Goal: Navigation & Orientation: Find specific page/section

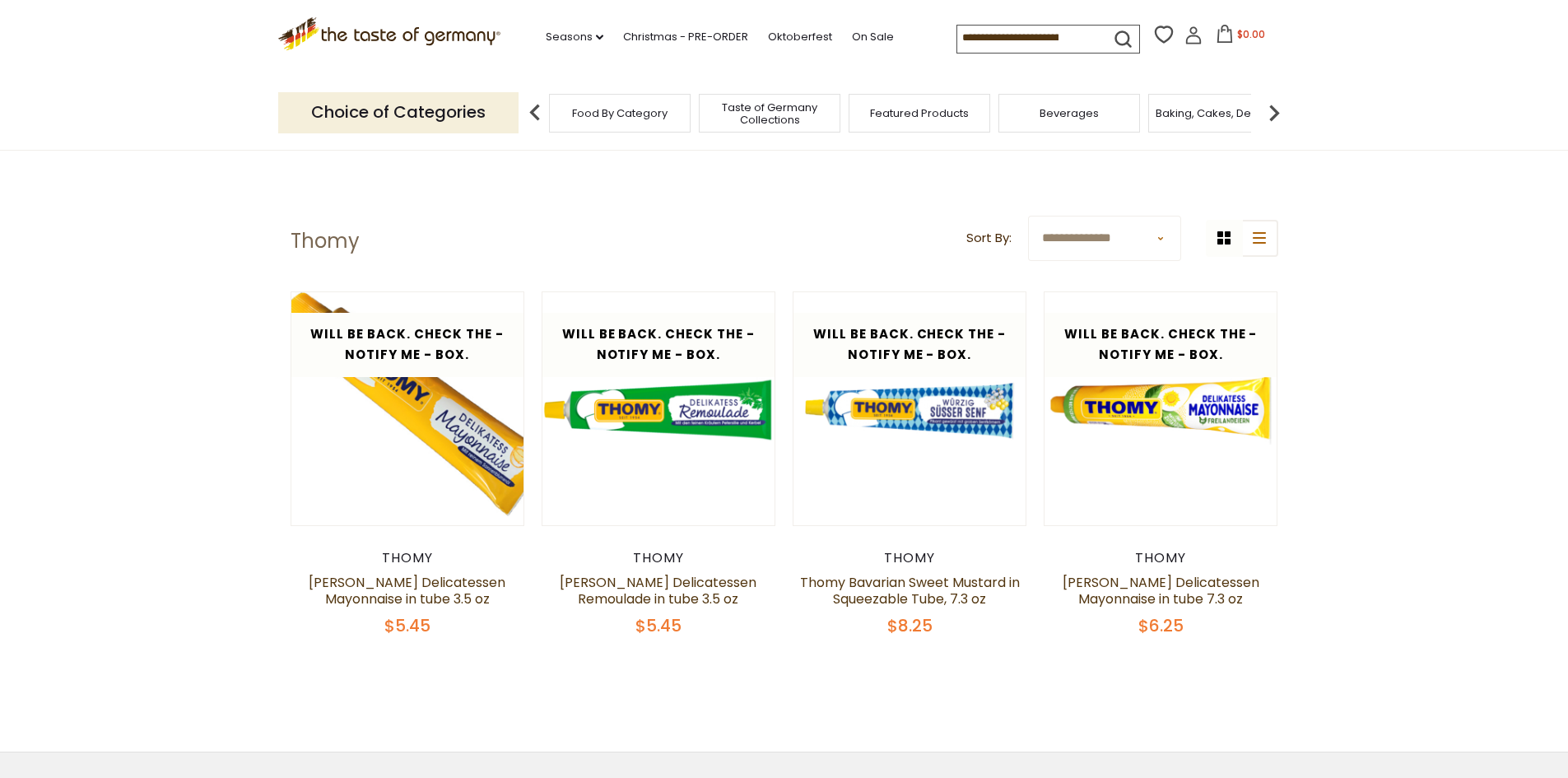
click at [610, 117] on span "Food By Category" at bounding box center [620, 113] width 96 height 12
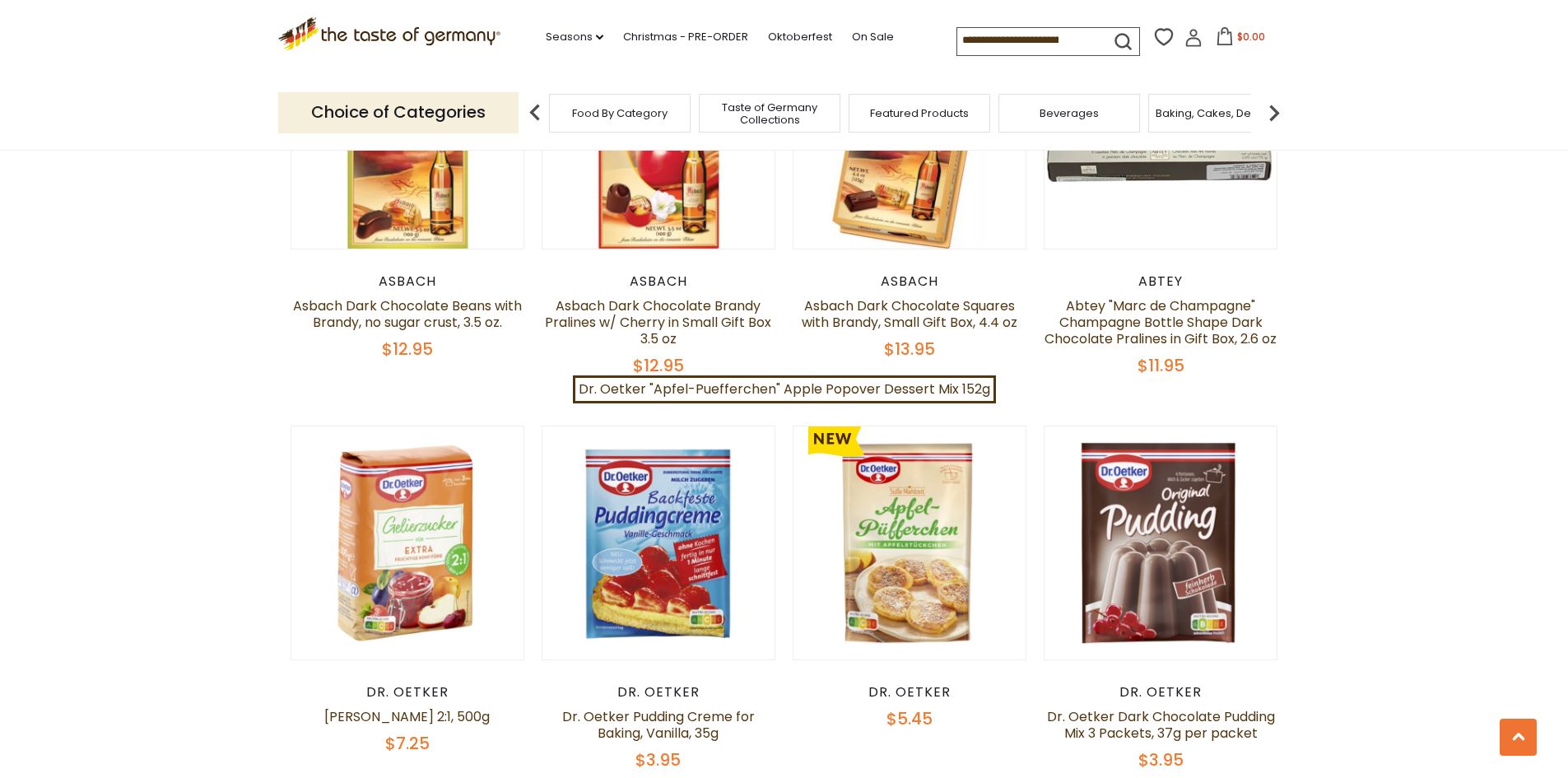
scroll to position [3376, 0]
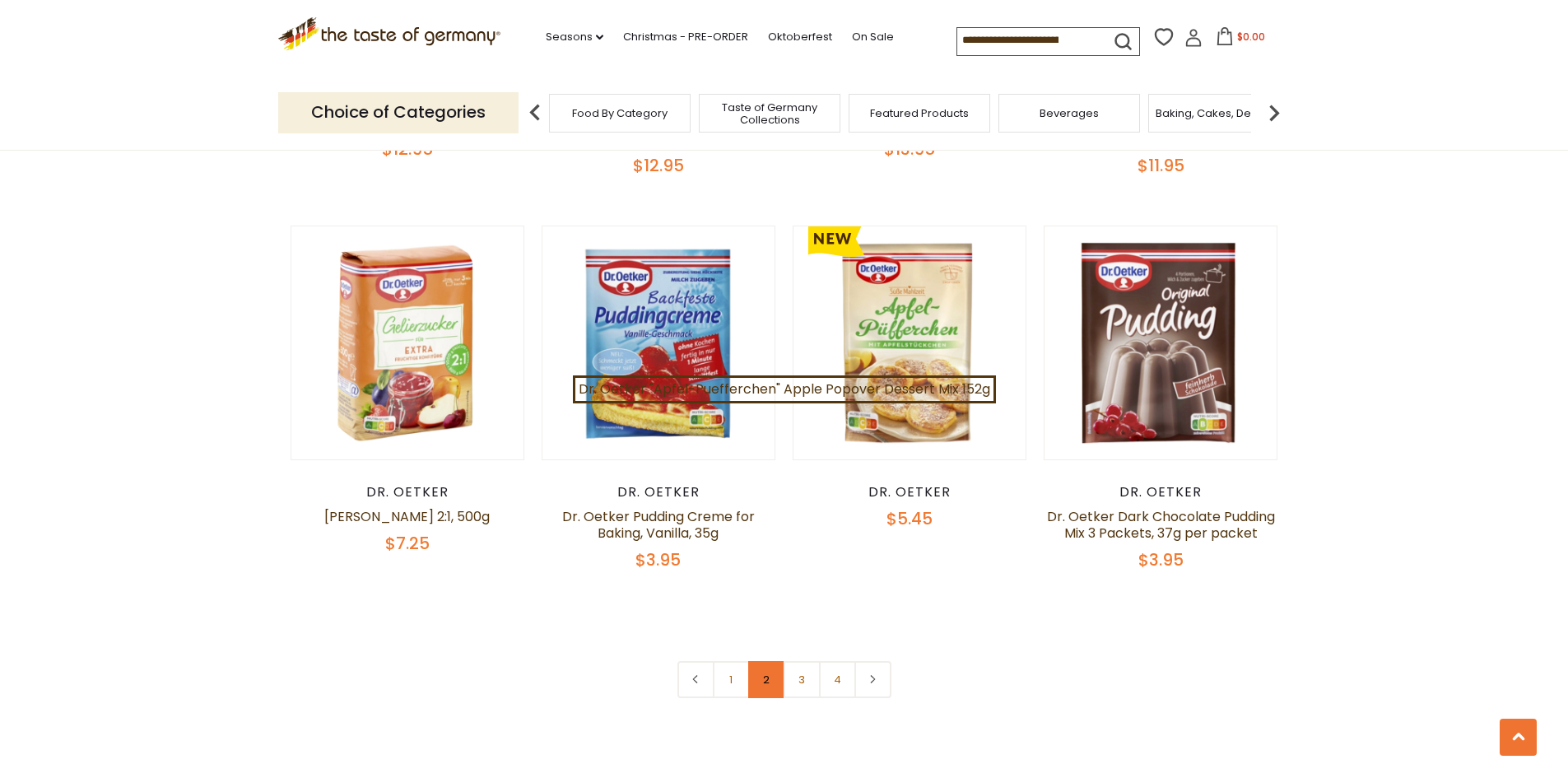
click at [775, 663] on link "2" at bounding box center [766, 680] width 37 height 37
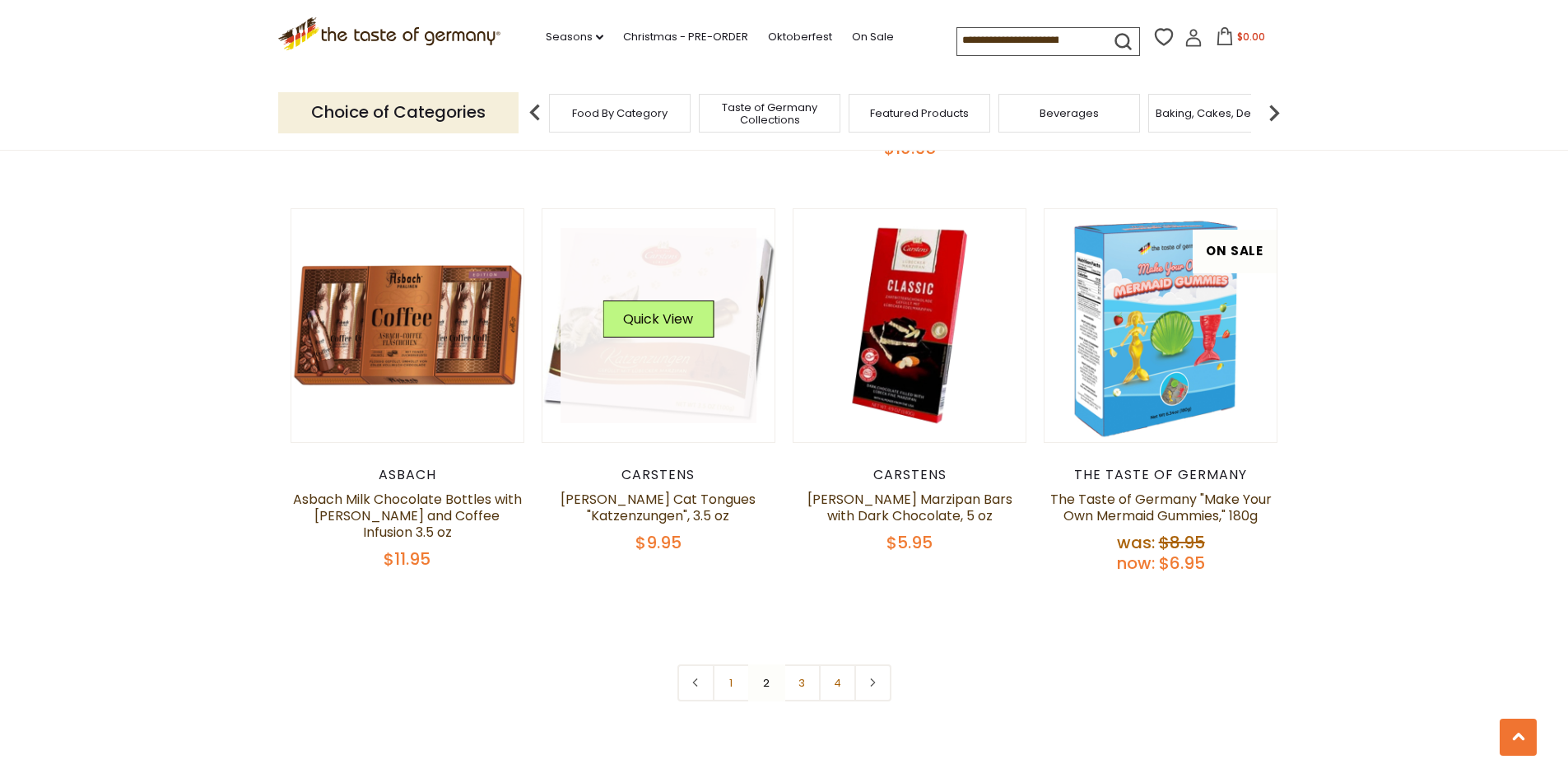
scroll to position [3468, 0]
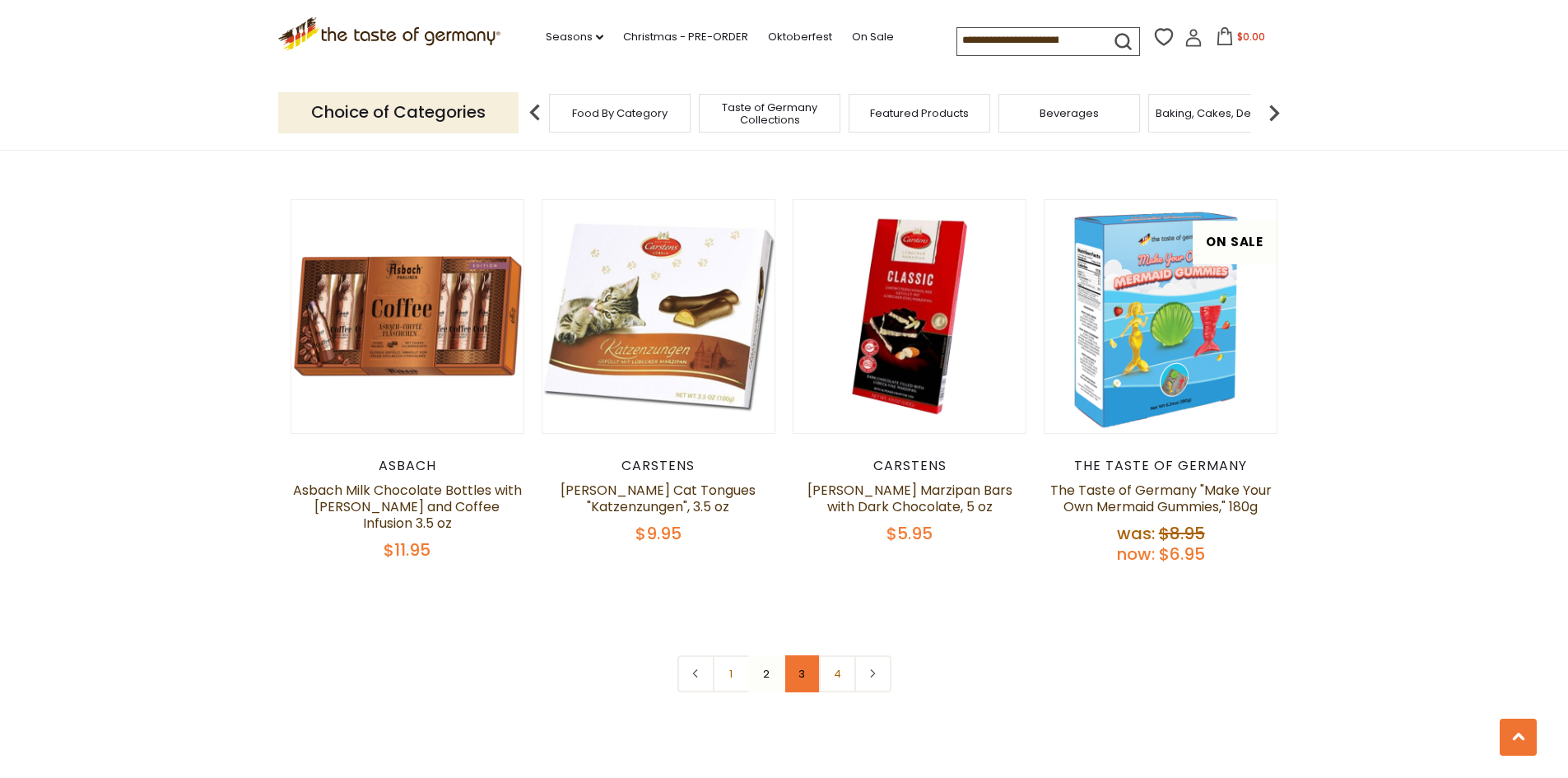
click at [798, 656] on link "3" at bounding box center [802, 674] width 37 height 37
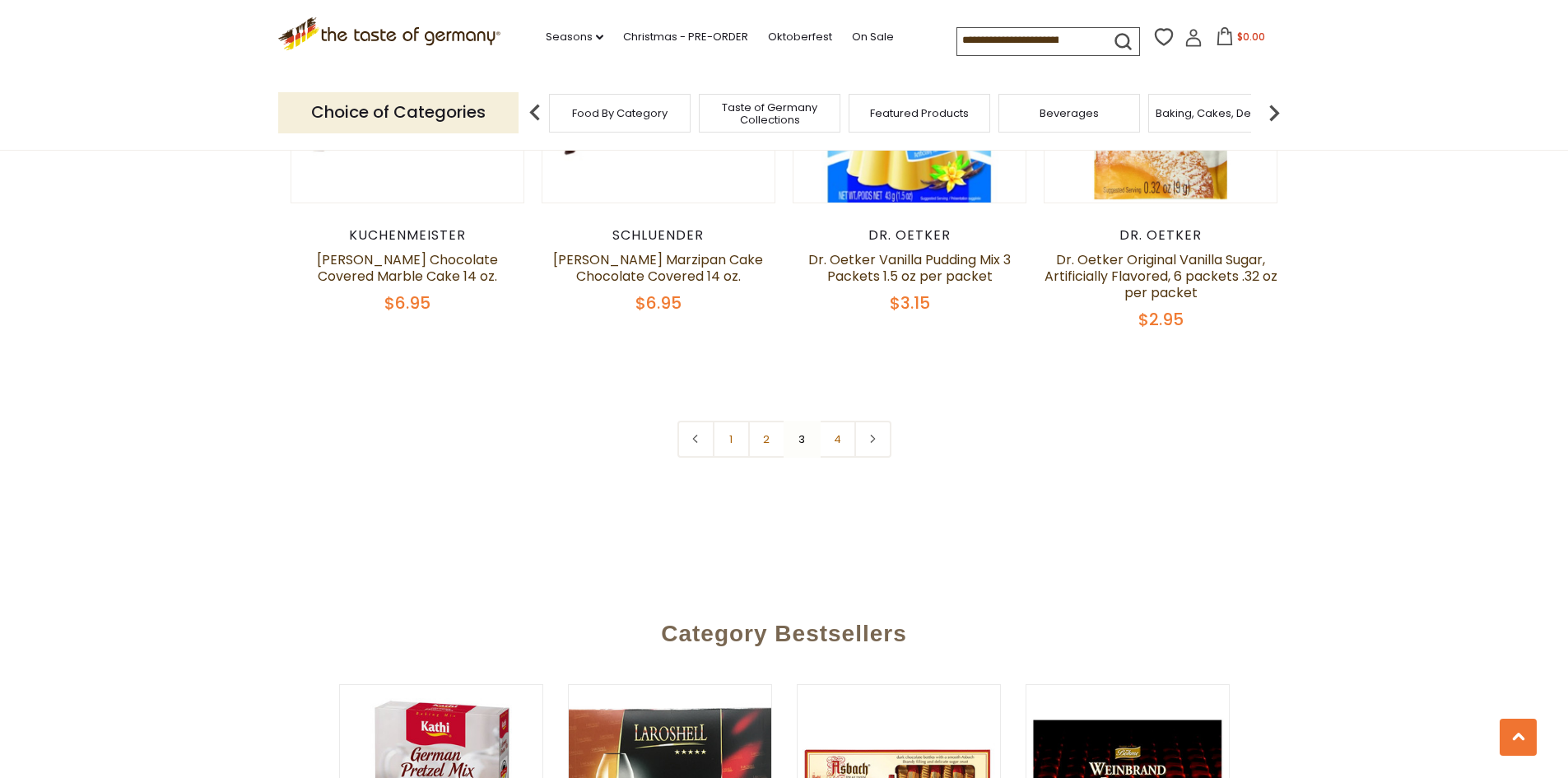
scroll to position [3633, 0]
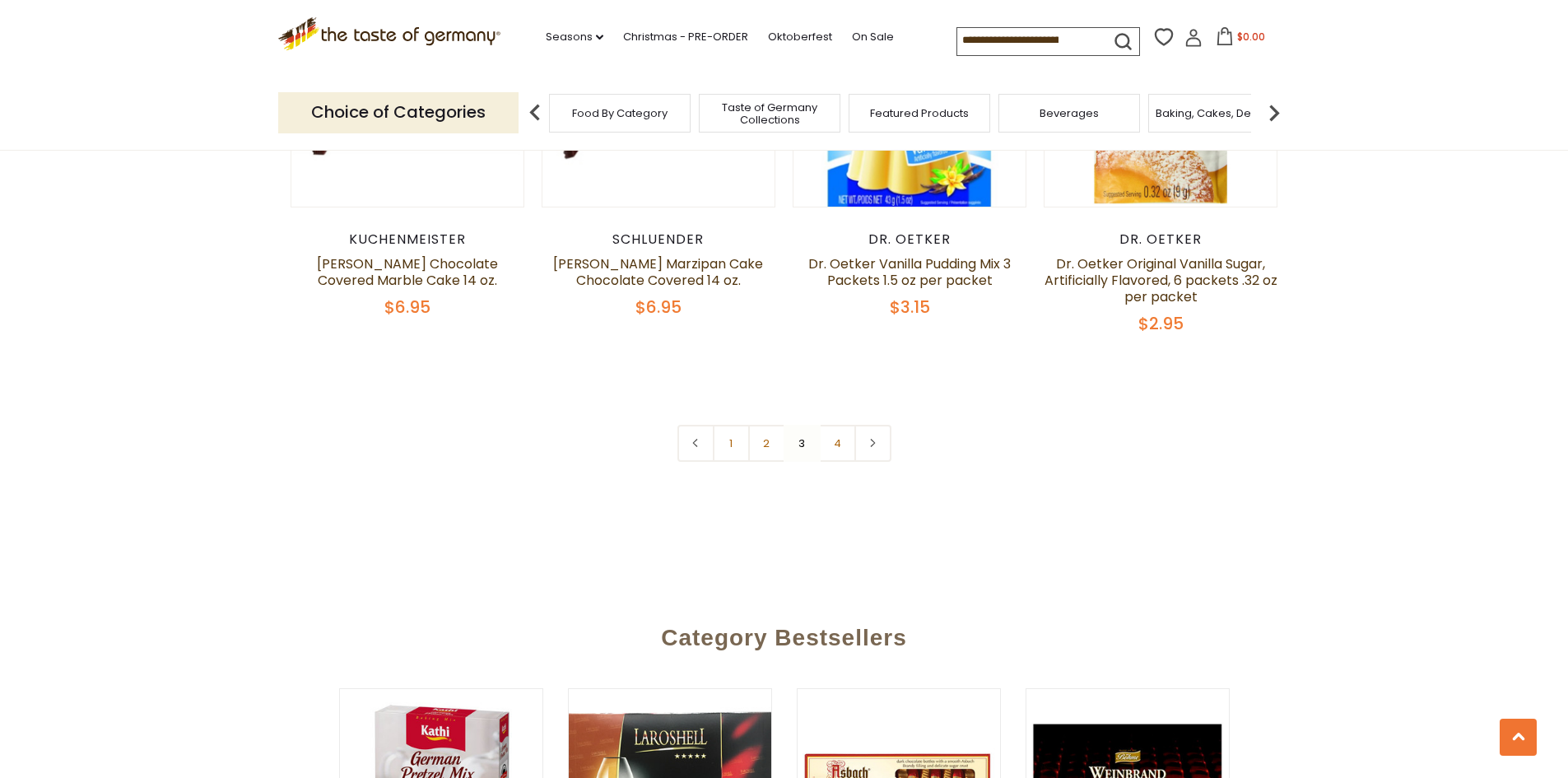
click at [836, 425] on link "4" at bounding box center [837, 443] width 37 height 37
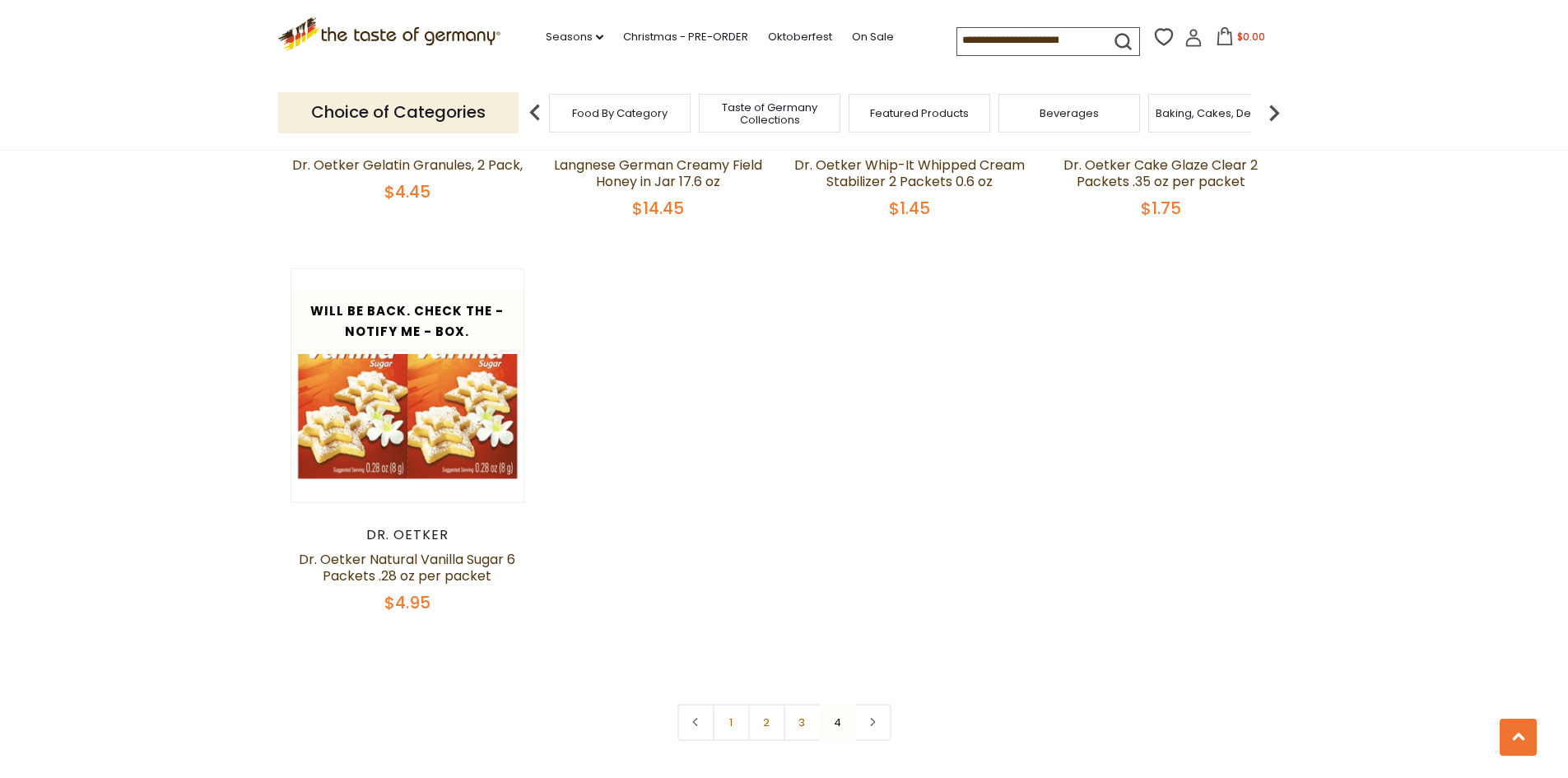
scroll to position [2398, 0]
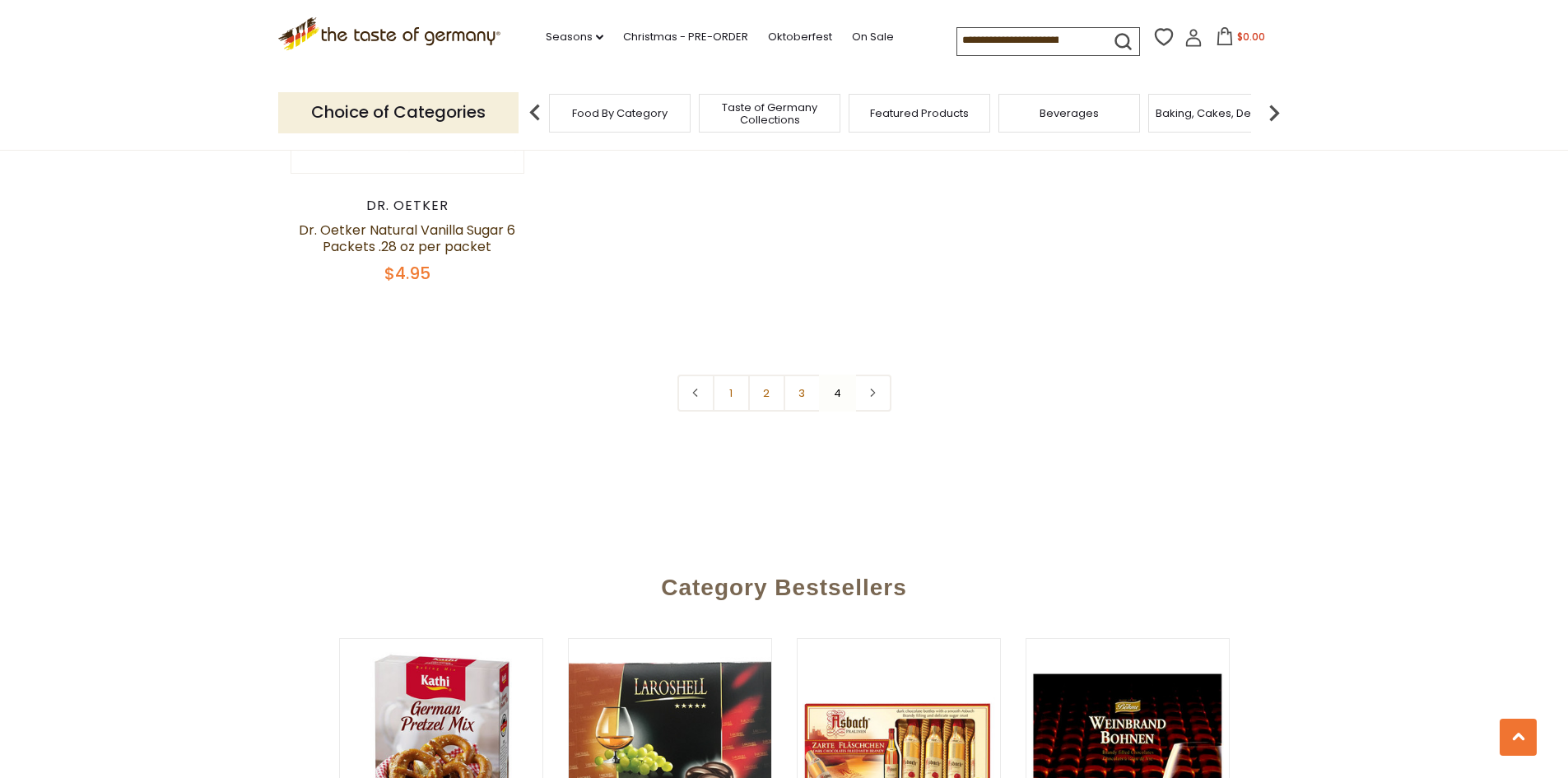
click at [882, 378] on link at bounding box center [873, 393] width 37 height 37
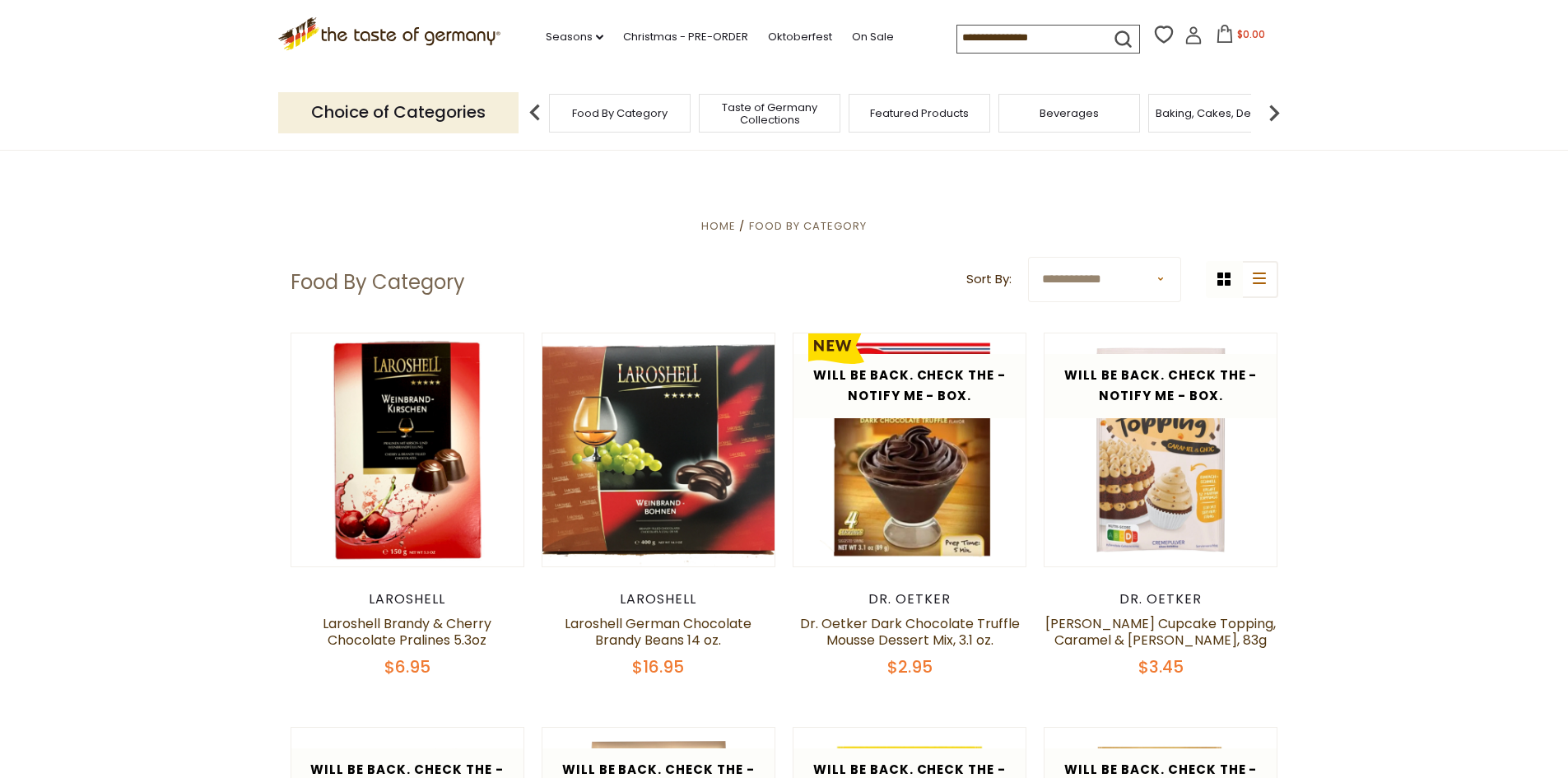
click at [759, 116] on span "Taste of Germany Collections" at bounding box center [770, 114] width 132 height 25
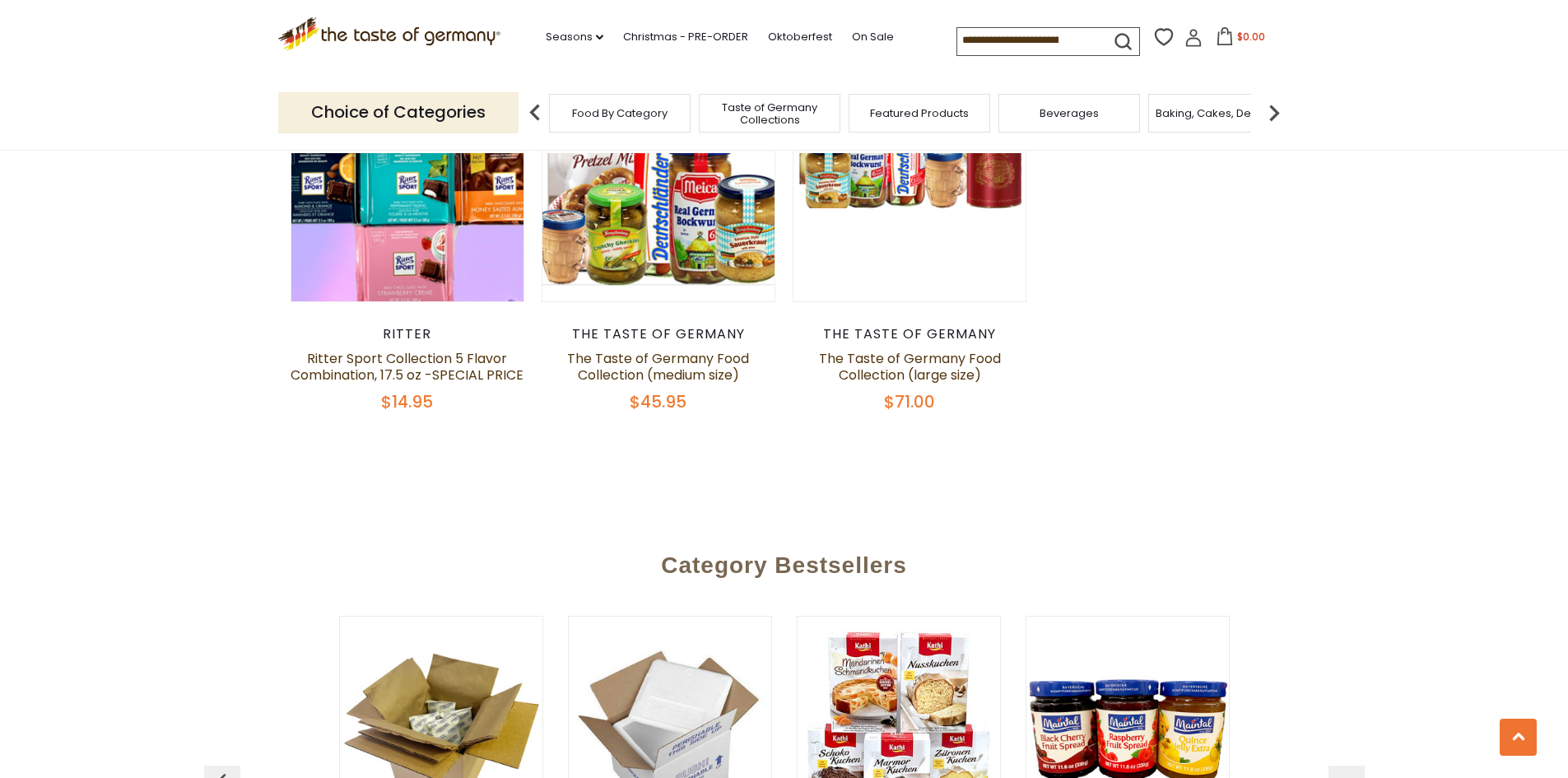
scroll to position [3541, 0]
